Goal: Task Accomplishment & Management: Complete application form

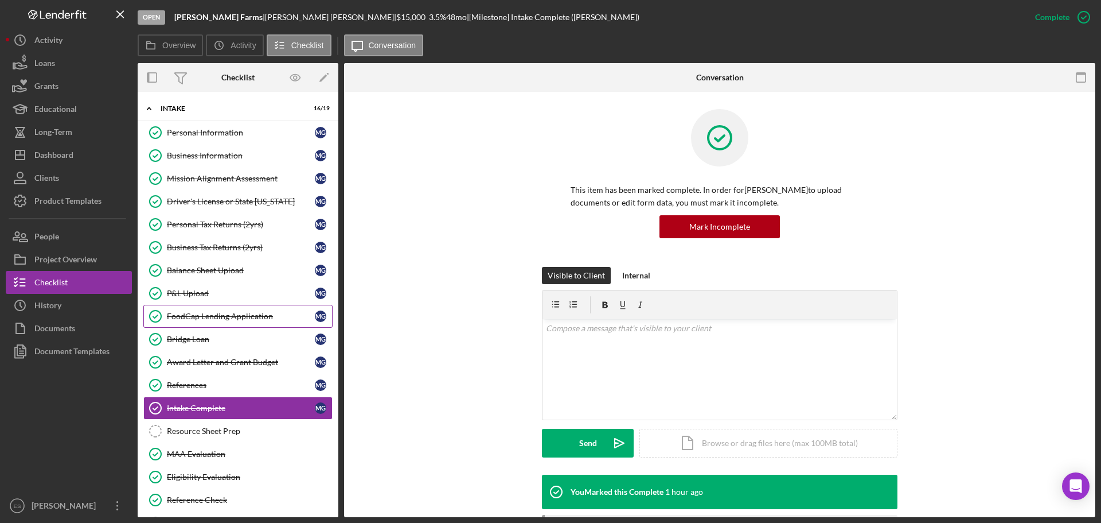
click at [256, 319] on div "FoodCap Lending Application" at bounding box center [241, 315] width 148 height 9
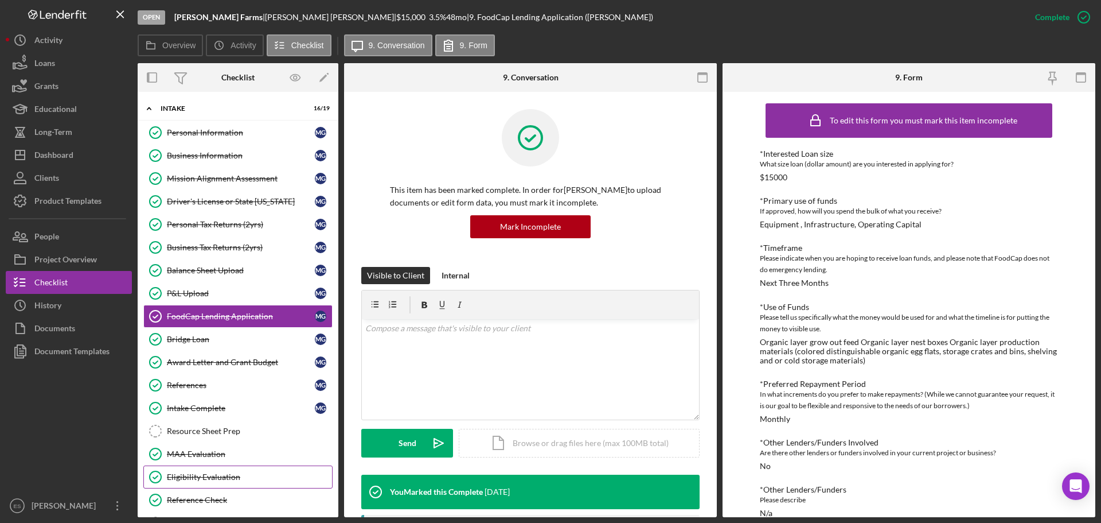
click at [203, 480] on div "Eligibility Evaluation" at bounding box center [249, 476] width 165 height 9
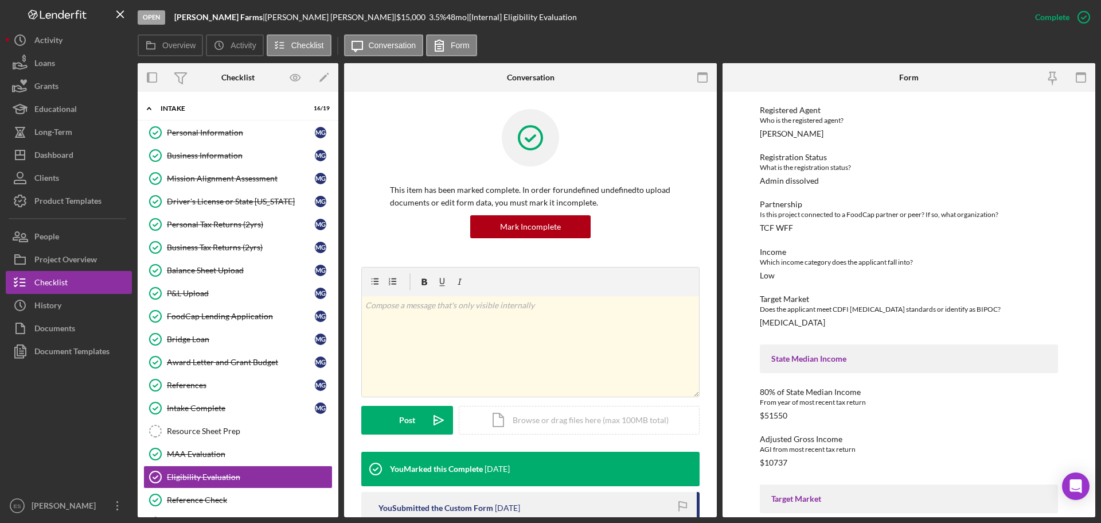
scroll to position [287, 0]
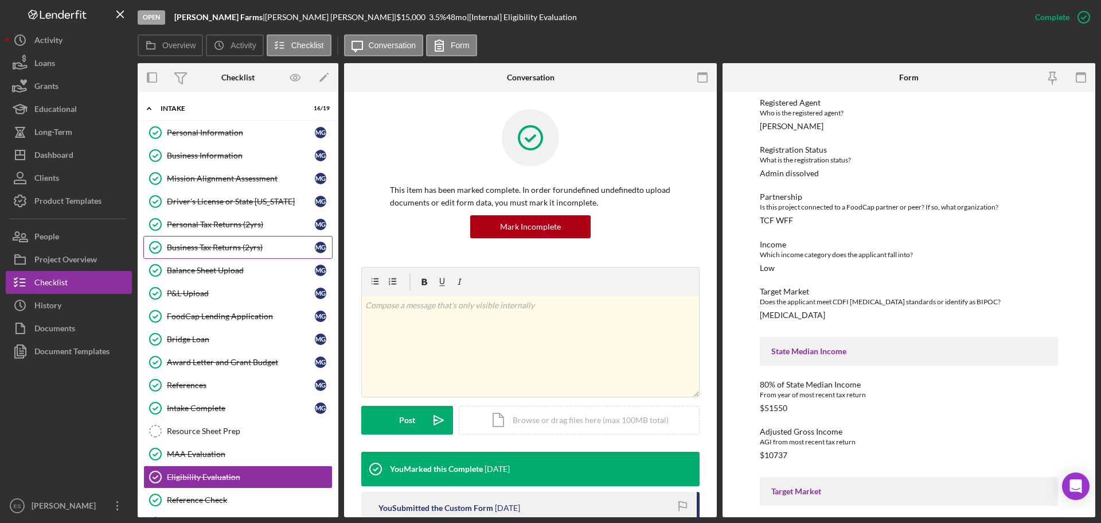
click at [246, 248] on div "Business Tax Returns (2yrs)" at bounding box center [241, 247] width 148 height 9
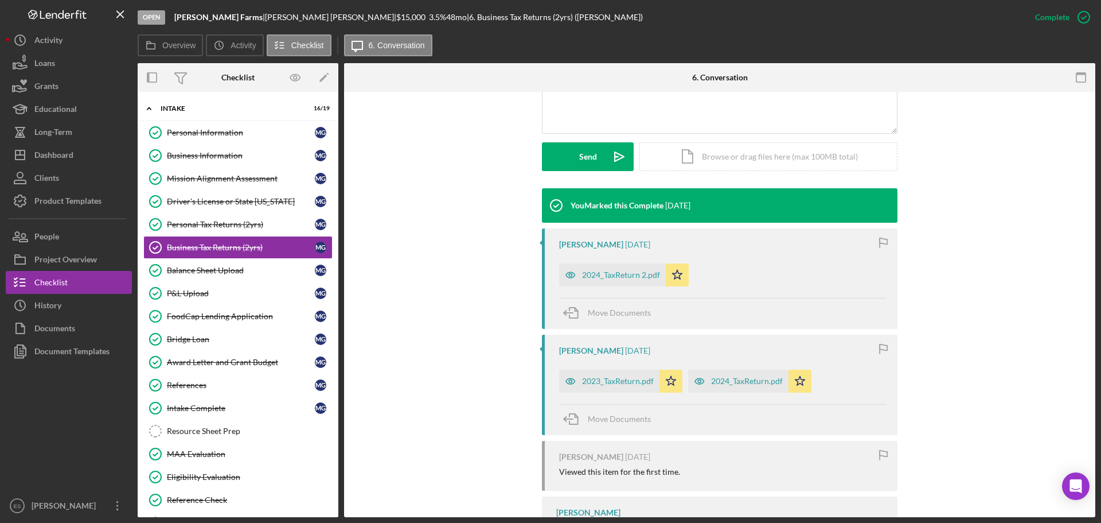
scroll to position [287, 0]
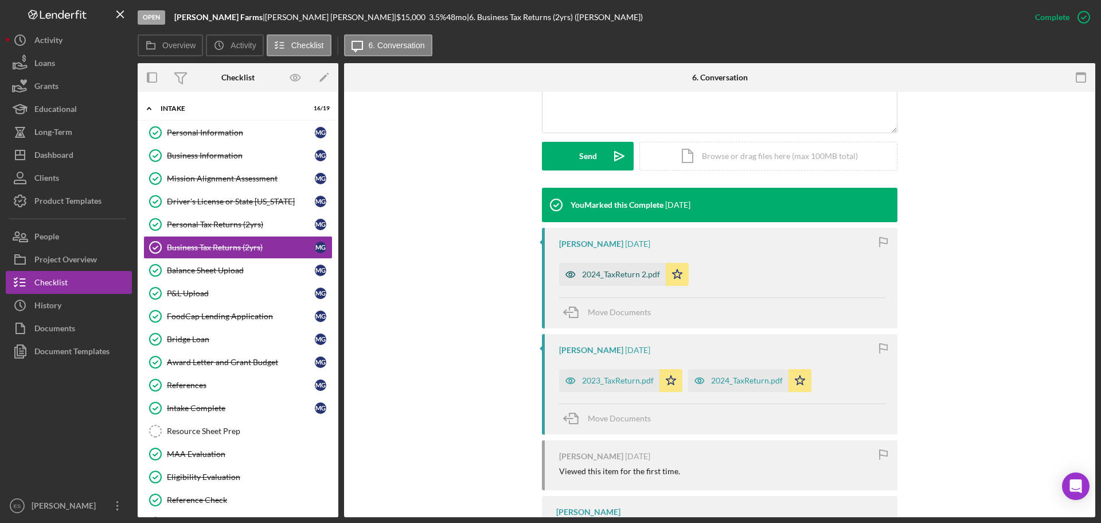
click at [598, 276] on div "2024_TaxReturn 2.pdf" at bounding box center [621, 274] width 78 height 9
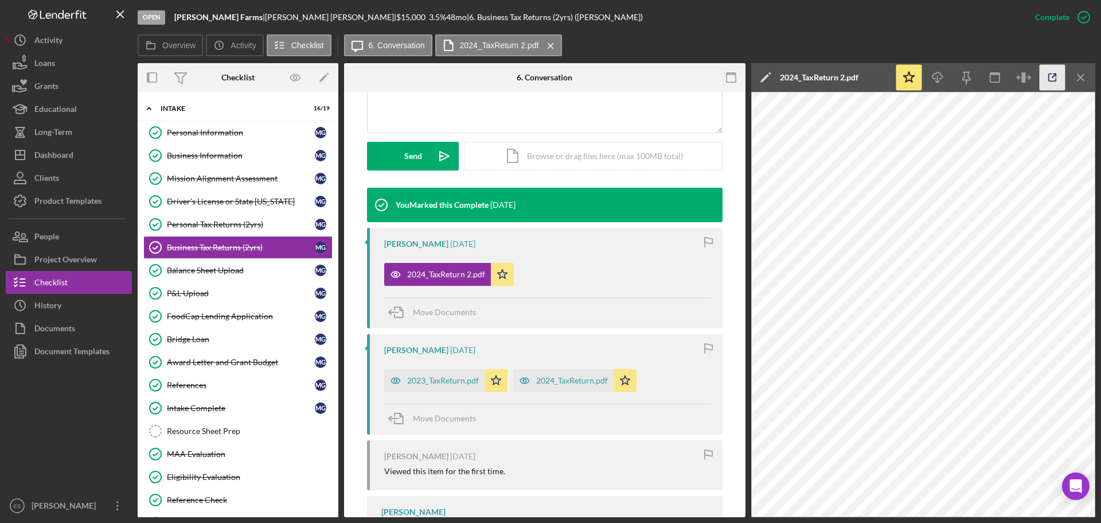
click at [1051, 77] on icon "button" at bounding box center [1053, 78] width 26 height 26
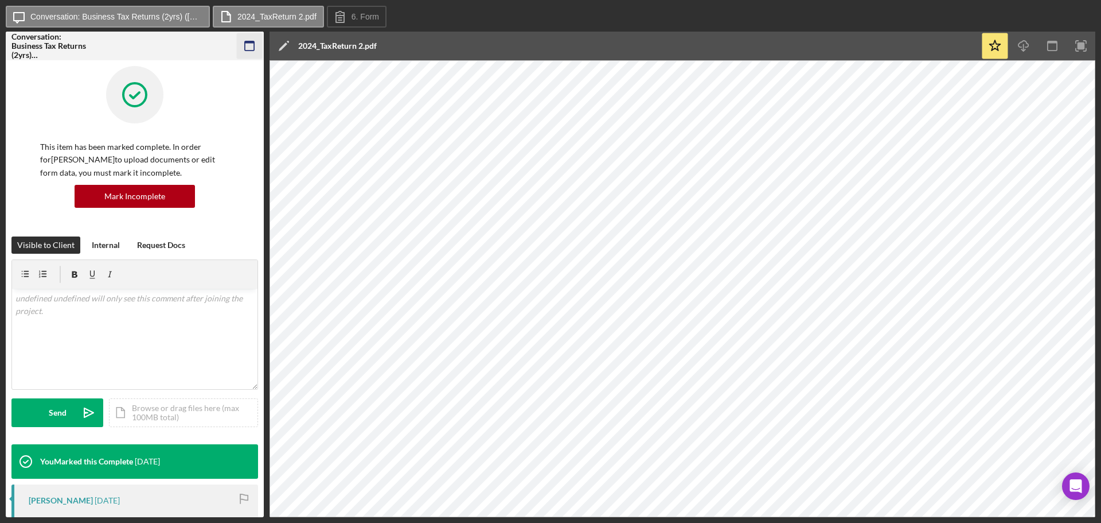
click at [254, 48] on rect "button" at bounding box center [249, 45] width 9 height 9
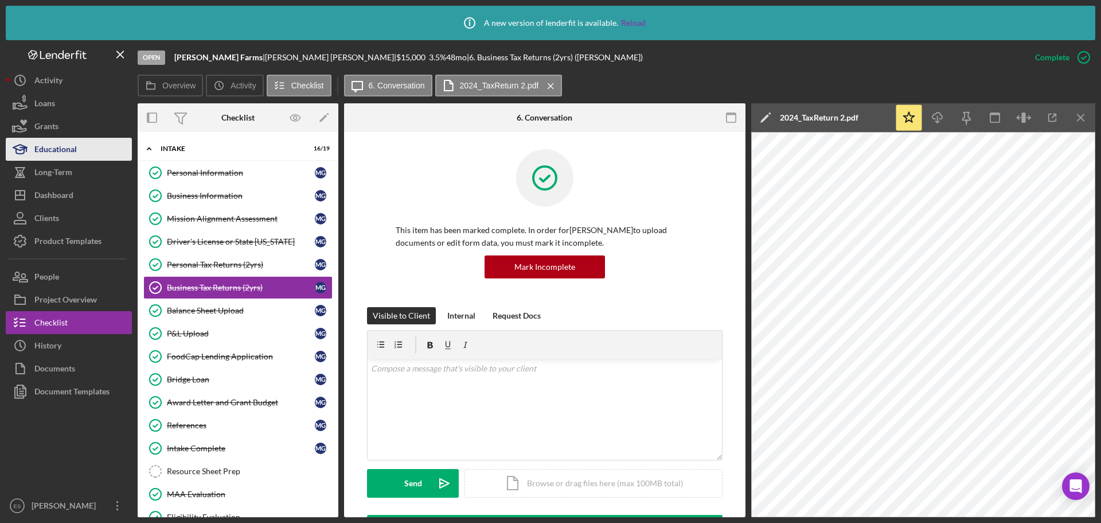
scroll to position [287, 0]
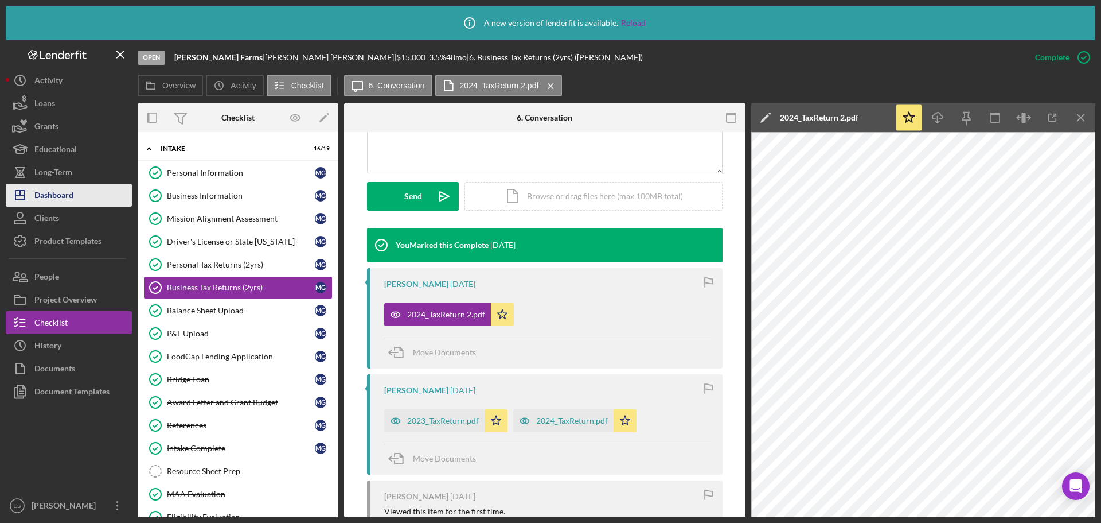
click at [59, 196] on div "Dashboard" at bounding box center [53, 197] width 39 height 26
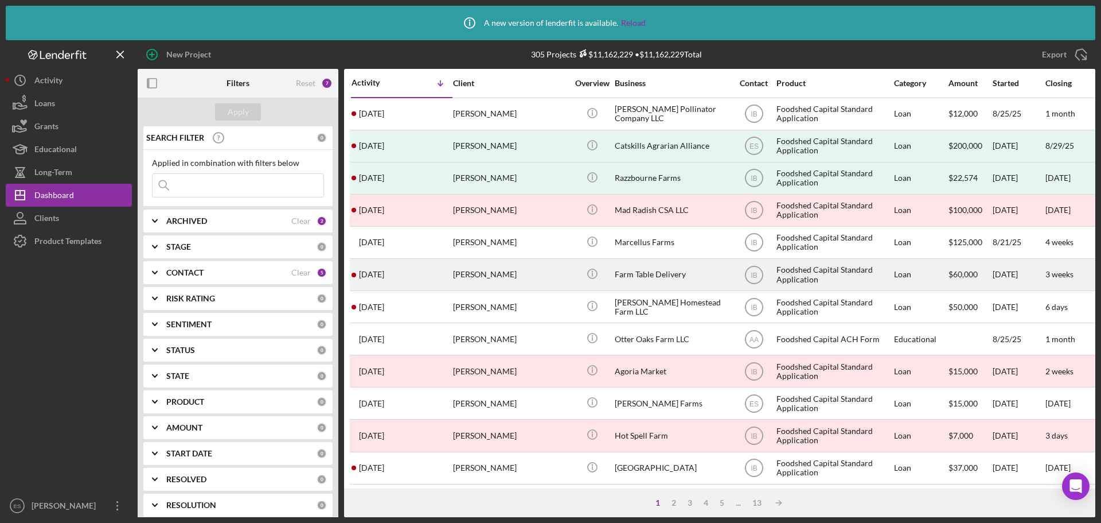
click at [553, 267] on div "Michelle Dill" at bounding box center [510, 274] width 115 height 30
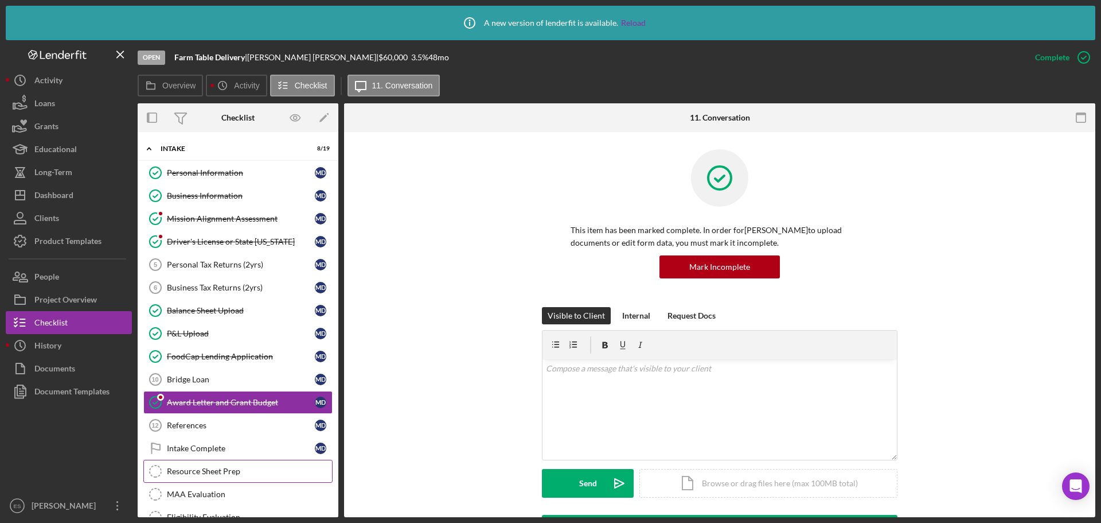
scroll to position [77, 0]
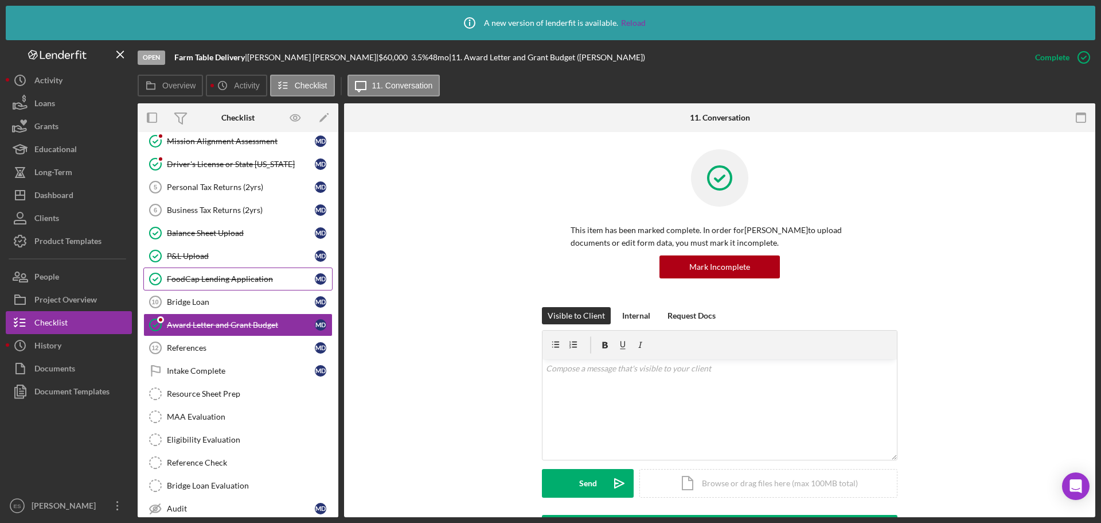
click at [252, 278] on div "FoodCap Lending Application" at bounding box center [241, 278] width 148 height 9
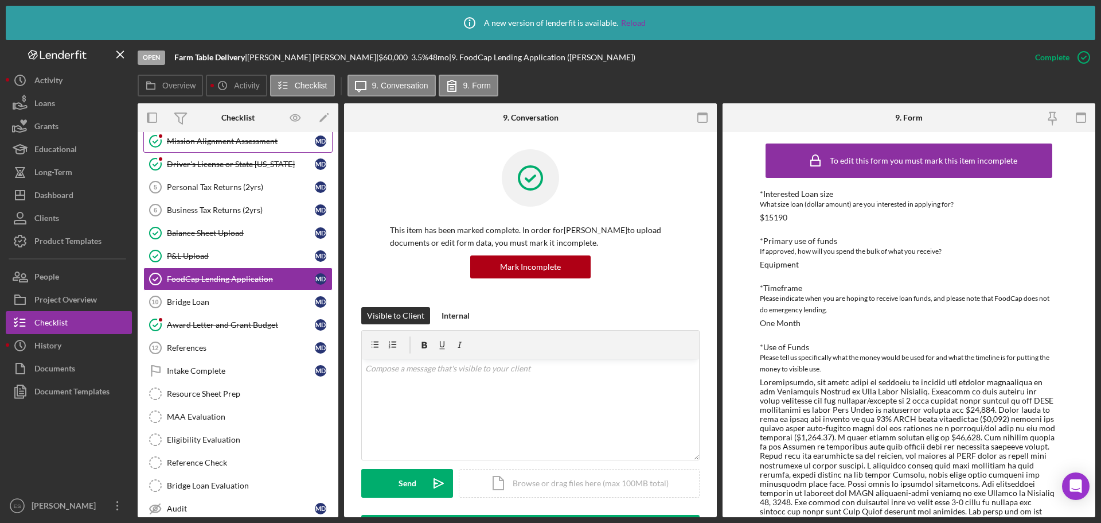
click at [266, 142] on div "Mission Alignment Assessment" at bounding box center [241, 141] width 148 height 9
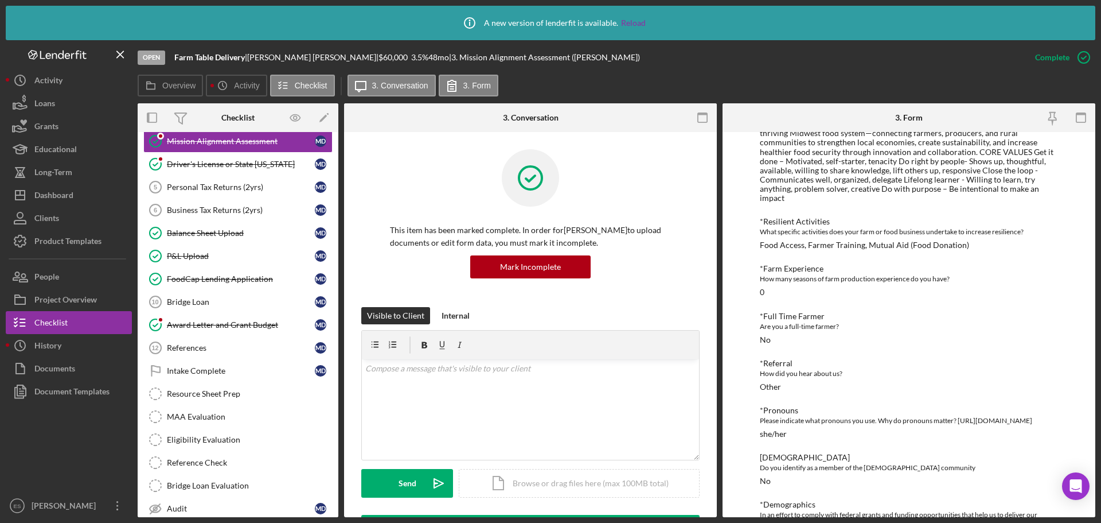
scroll to position [801, 0]
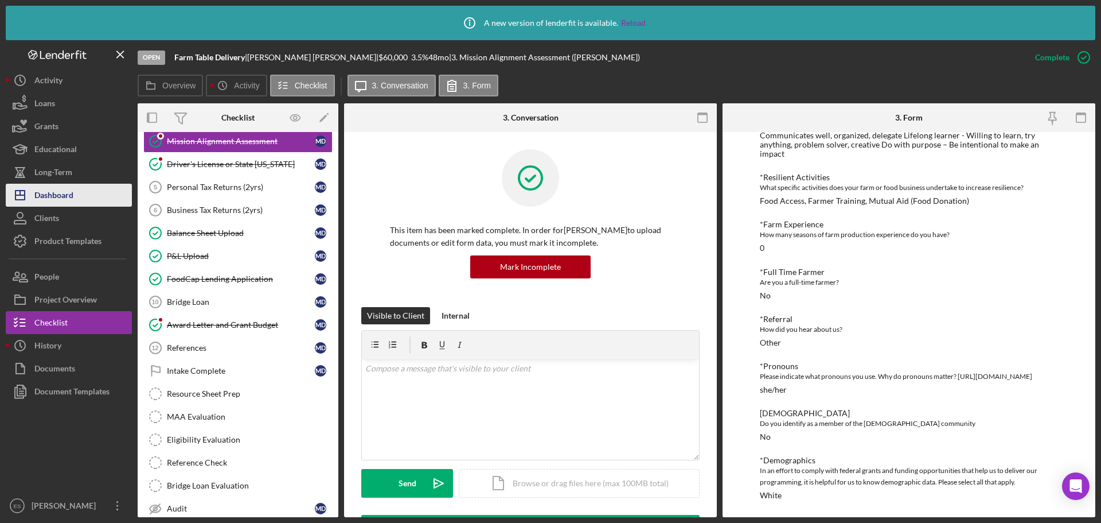
click at [69, 197] on div "Dashboard" at bounding box center [53, 197] width 39 height 26
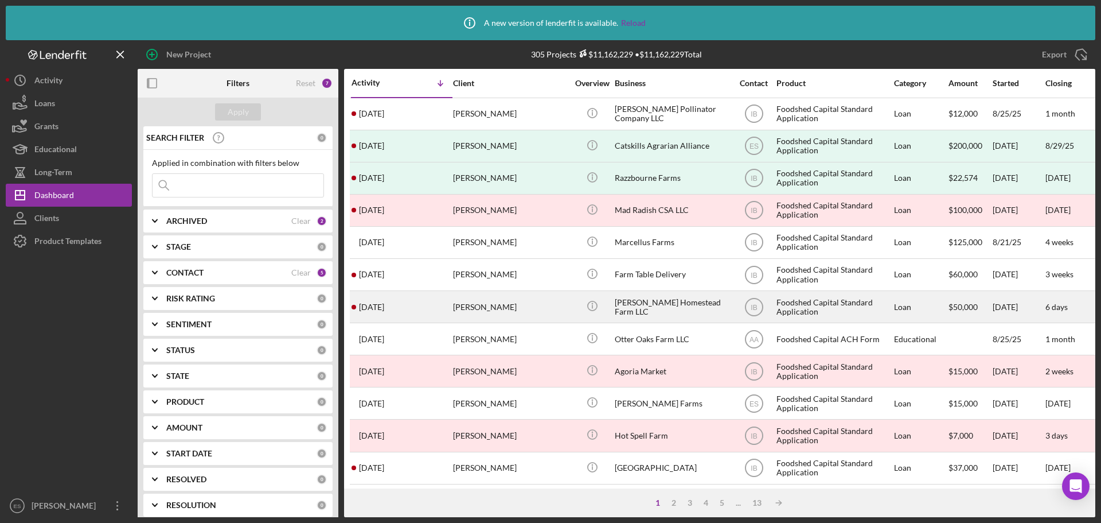
click at [541, 313] on div "Amanda Grisa" at bounding box center [510, 306] width 115 height 30
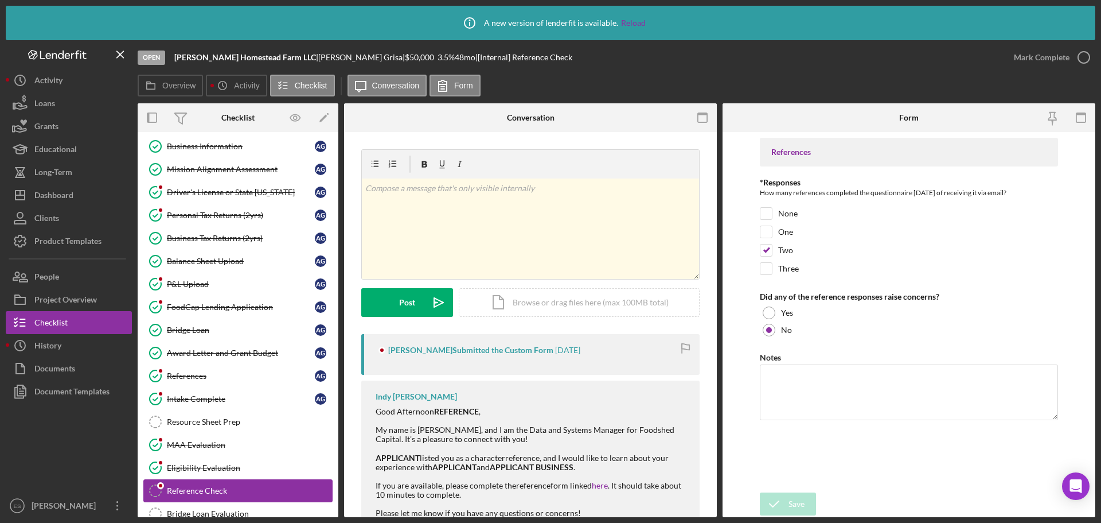
scroll to position [167, 0]
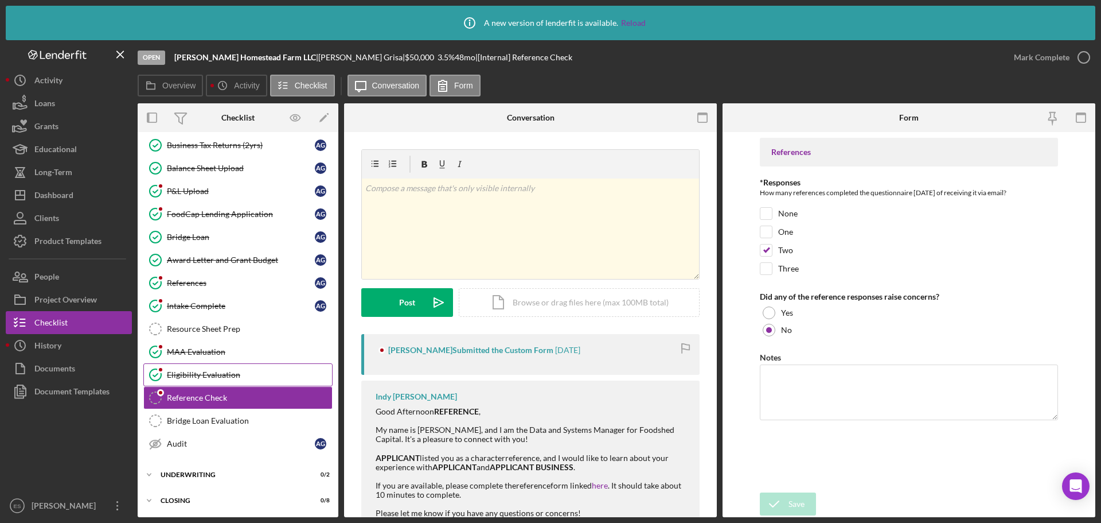
click at [232, 383] on link "Eligibility Evaluation Eligibility Evaluation" at bounding box center [237, 374] width 189 height 23
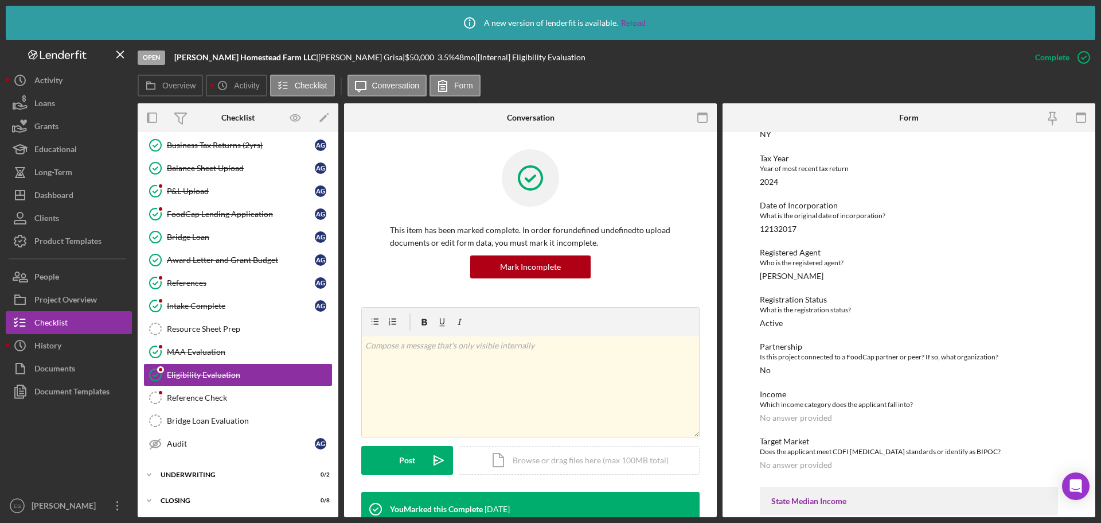
scroll to position [172, 0]
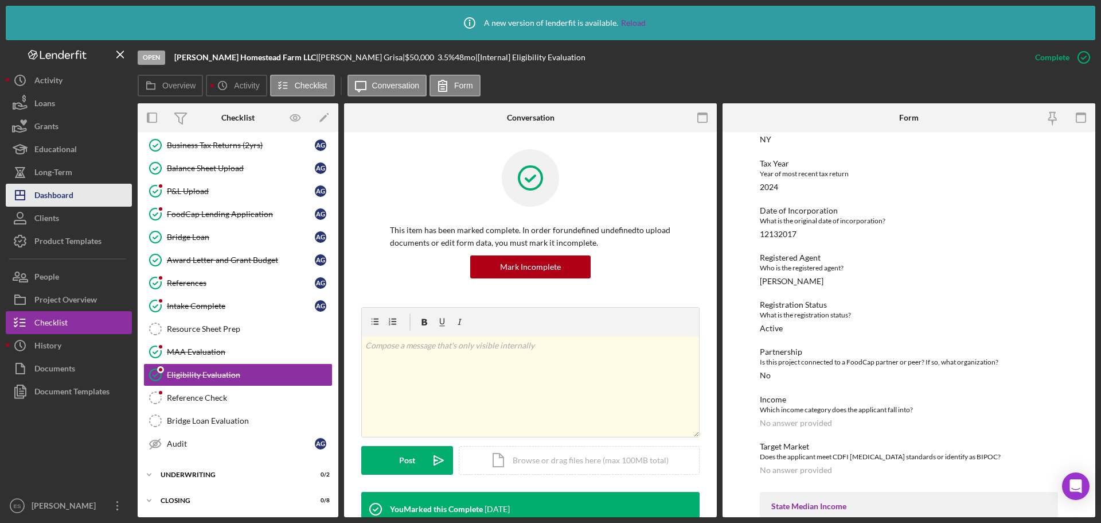
click at [83, 197] on button "Icon/Dashboard Dashboard" at bounding box center [69, 195] width 126 height 23
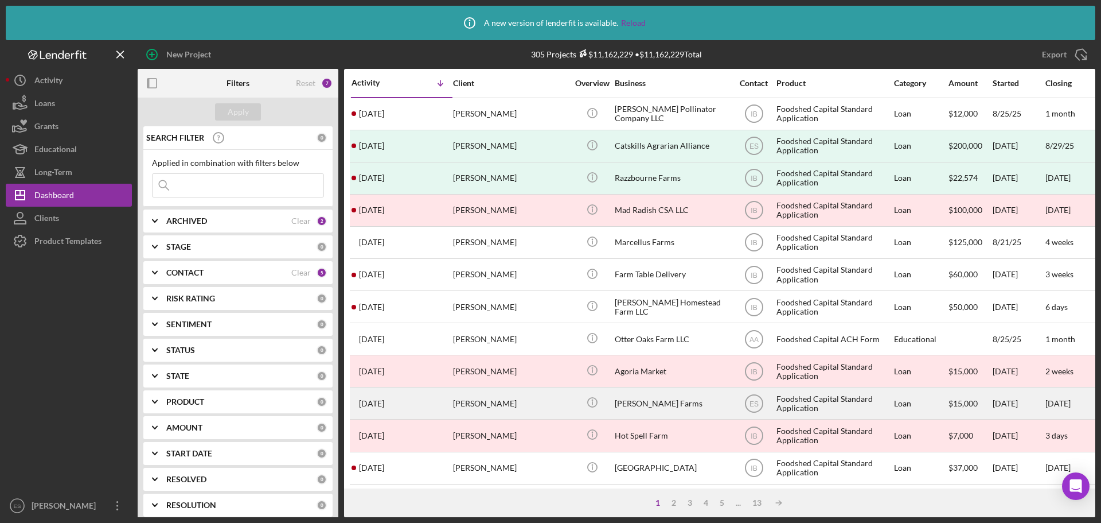
click at [512, 404] on div "[PERSON_NAME]" at bounding box center [510, 403] width 115 height 30
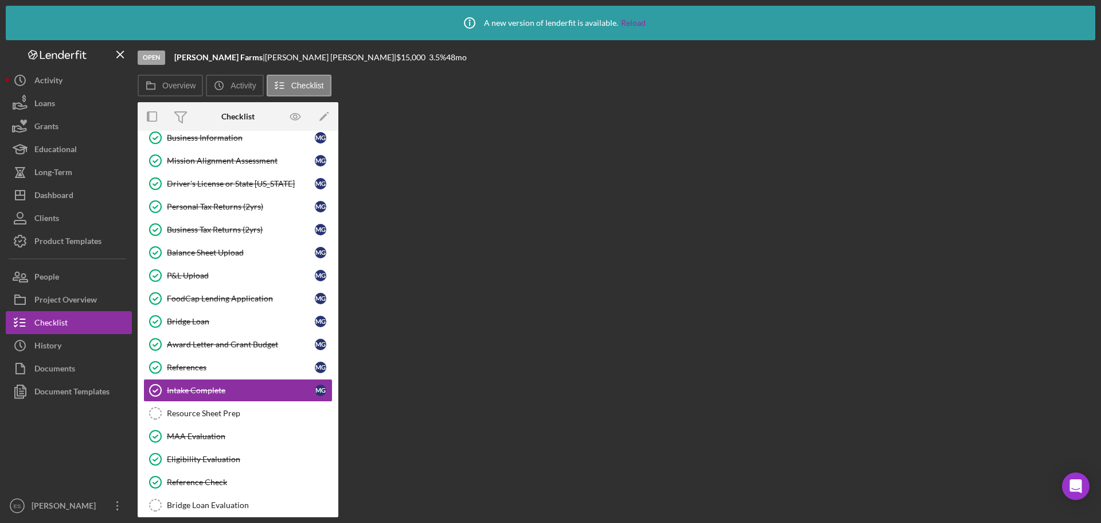
scroll to position [123, 0]
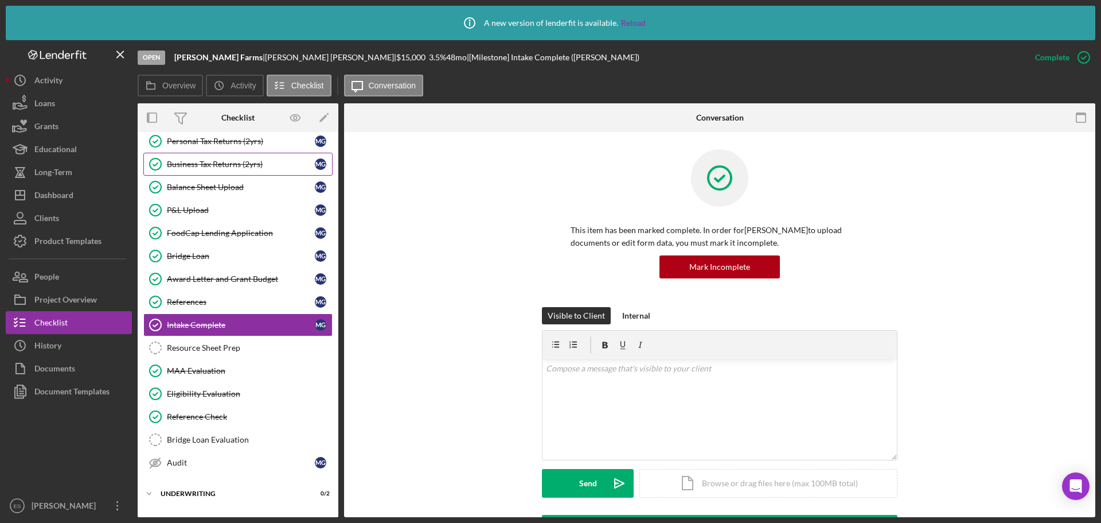
click at [230, 163] on div "Business Tax Returns (2yrs)" at bounding box center [241, 163] width 148 height 9
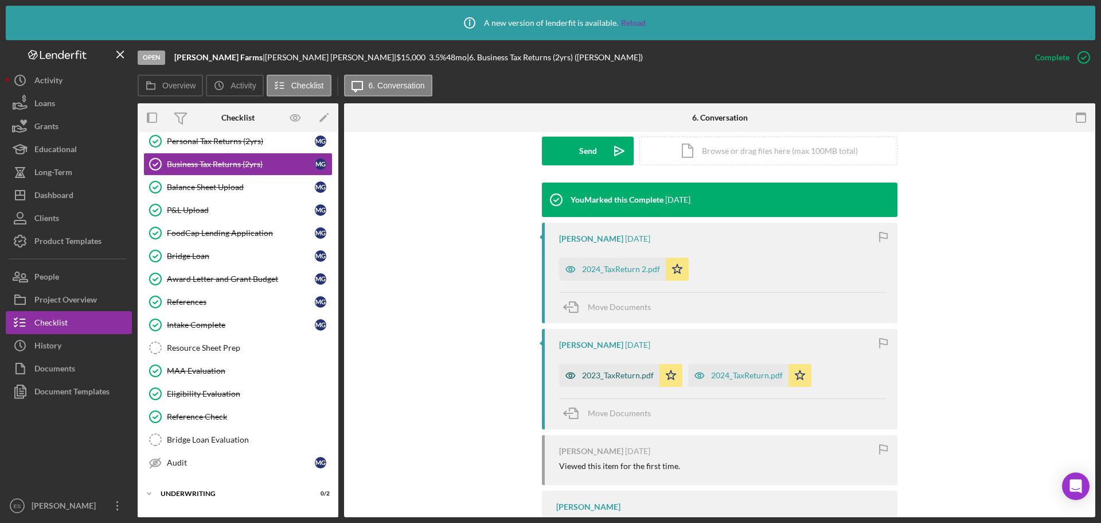
scroll to position [344, 0]
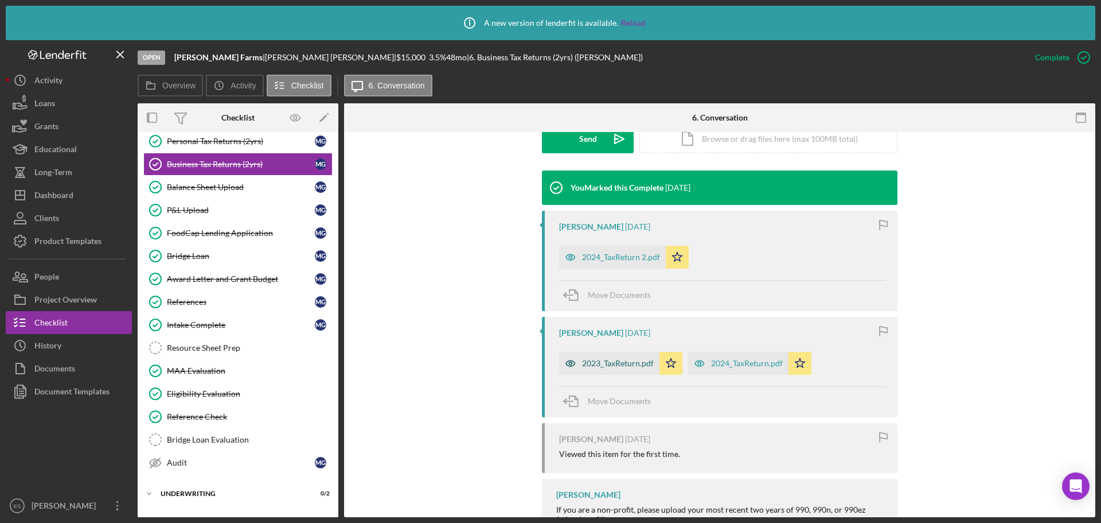
click at [632, 365] on div "2023_TaxReturn.pdf" at bounding box center [618, 363] width 72 height 9
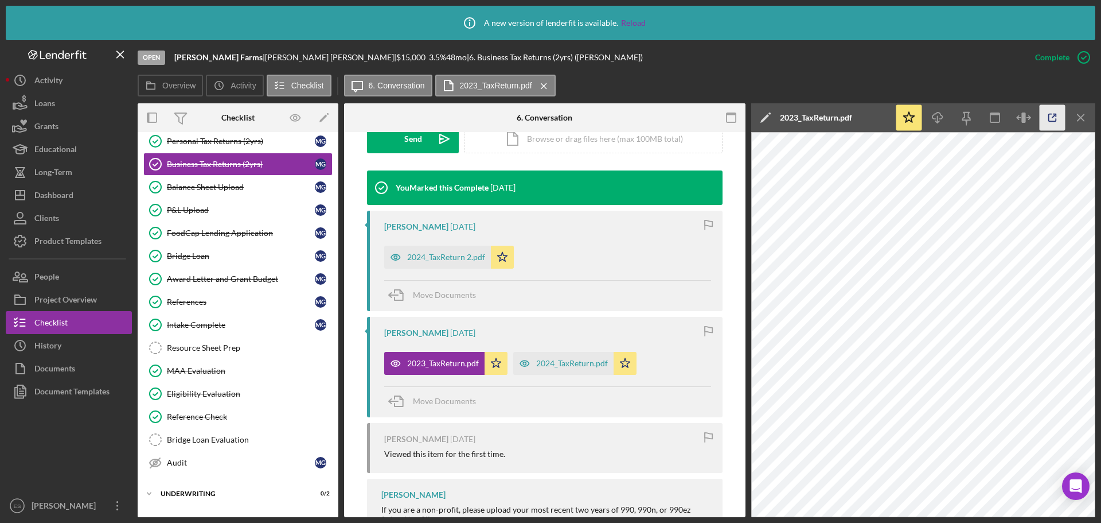
click at [1058, 113] on icon "button" at bounding box center [1053, 118] width 26 height 26
click at [219, 145] on div "Personal Tax Returns (2yrs)" at bounding box center [241, 141] width 148 height 9
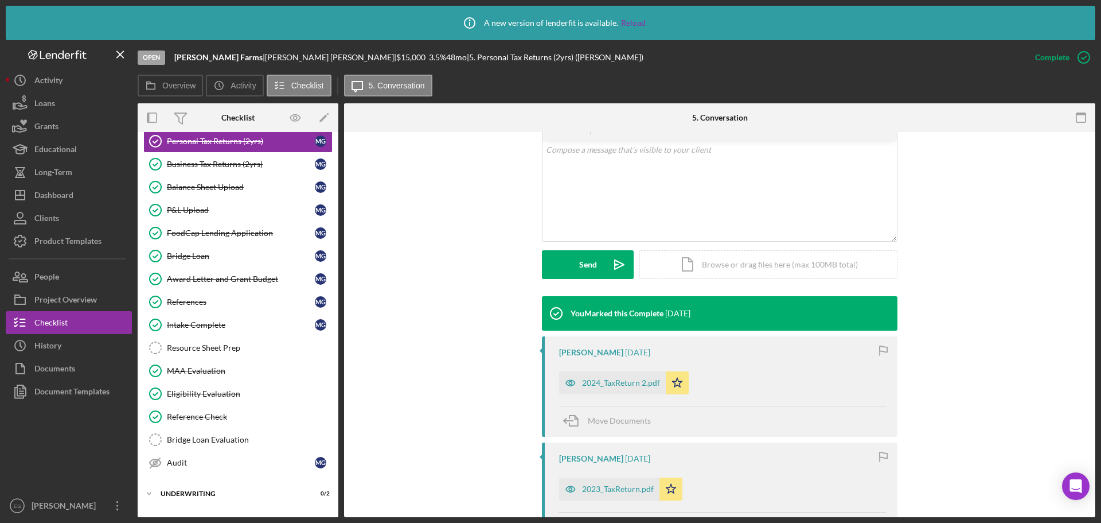
scroll to position [287, 0]
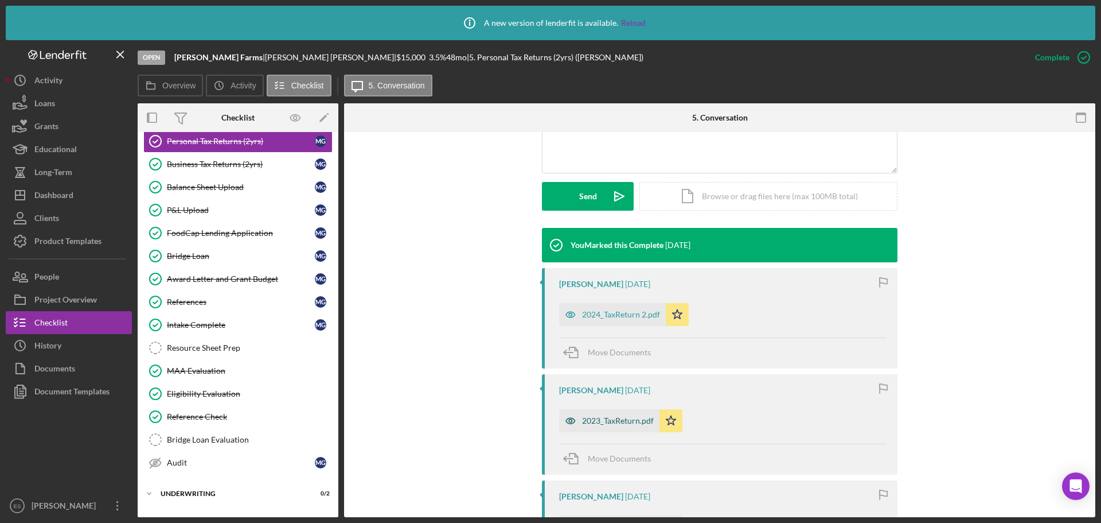
click at [634, 421] on div "2023_TaxReturn.pdf" at bounding box center [618, 420] width 72 height 9
